Goal: Transaction & Acquisition: Purchase product/service

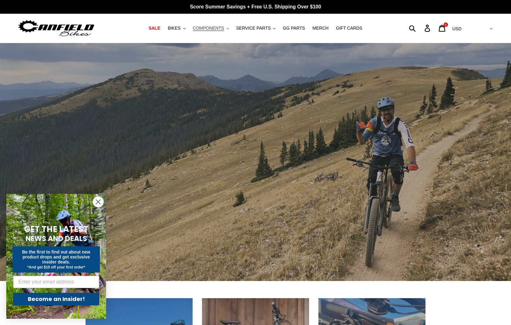
click at [226, 28] on button "COMPONENTS .cls-1{fill:#231f20}" at bounding box center [211, 28] width 42 height 8
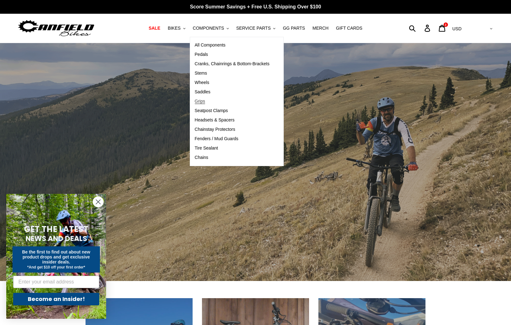
click at [201, 103] on span "Grips" at bounding box center [200, 101] width 10 height 5
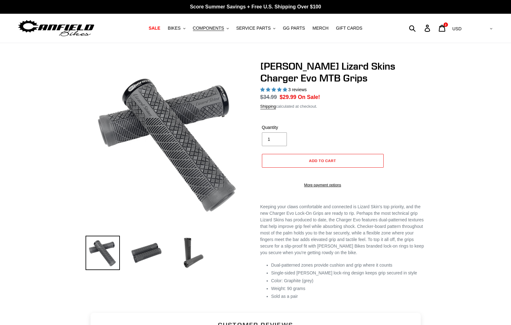
select select "highest-rating"
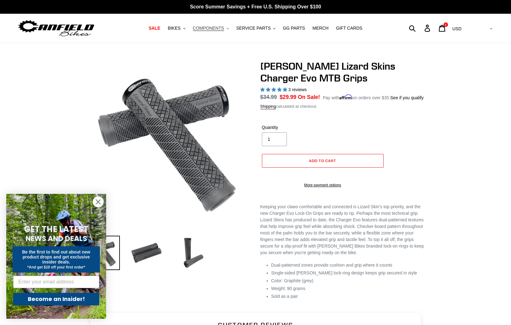
click at [225, 28] on button "COMPONENTS .cls-1{fill:#231f20}" at bounding box center [211, 28] width 42 height 8
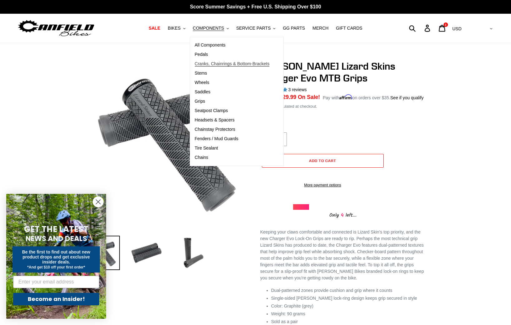
click at [214, 64] on span "Cranks, Chainrings & Bottom-Brackets" at bounding box center [232, 63] width 75 height 5
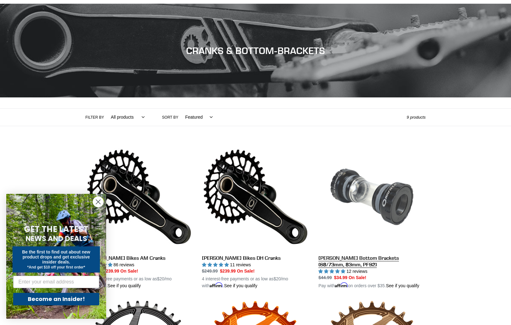
scroll to position [111, 0]
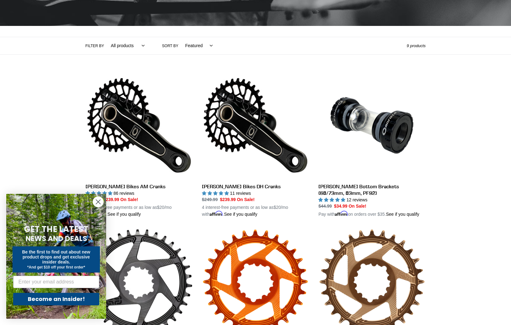
click at [94, 201] on circle "Close dialog" at bounding box center [98, 201] width 10 height 10
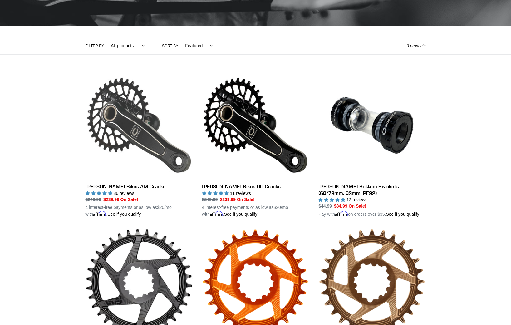
click at [121, 187] on link "Canfield Bikes AM Cranks" at bounding box center [138, 145] width 107 height 146
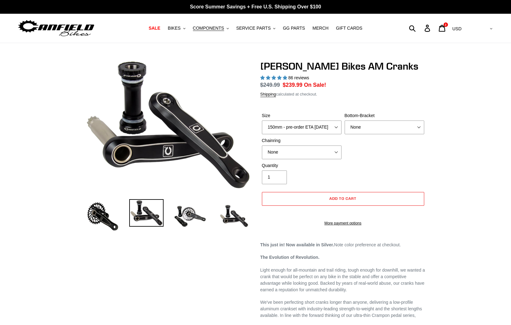
select select "highest-rating"
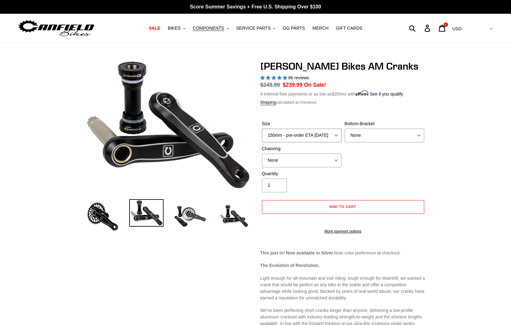
click at [337, 132] on select "150mm - pre-order ETA 9/30/25 155mm - pre-order ETA 9/30/25 160mm - pre-order E…" at bounding box center [302, 135] width 80 height 14
select select "155mm - pre-order ETA 9/30/25"
select select "30t Oval (Boost 148)"
select select "None"
select select "32t Oval (Boost 148)"
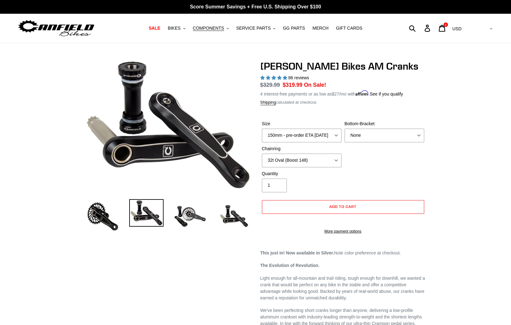
click at [368, 173] on div "Quantity 1" at bounding box center [342, 182] width 165 height 25
click at [348, 234] on link "More payment options" at bounding box center [343, 231] width 162 height 6
